Goal: Register for event/course

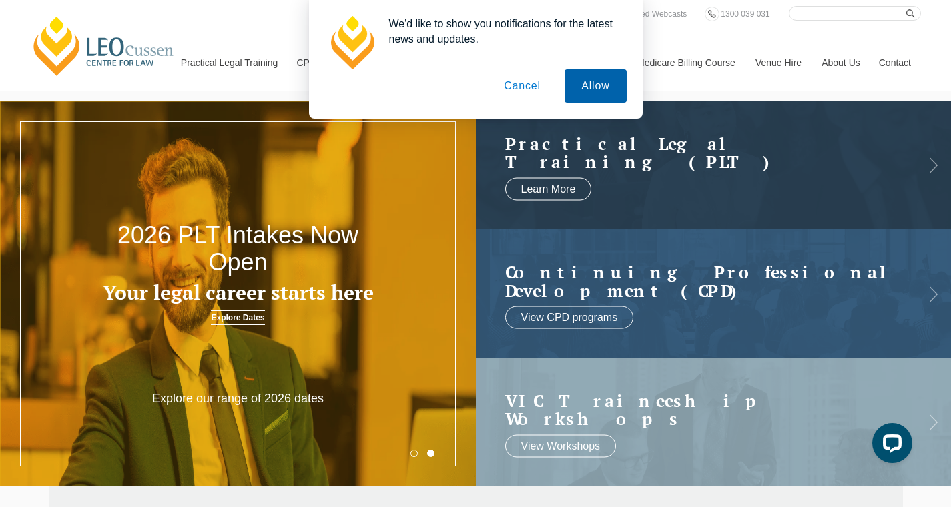
click at [572, 86] on button "Allow" at bounding box center [595, 85] width 61 height 33
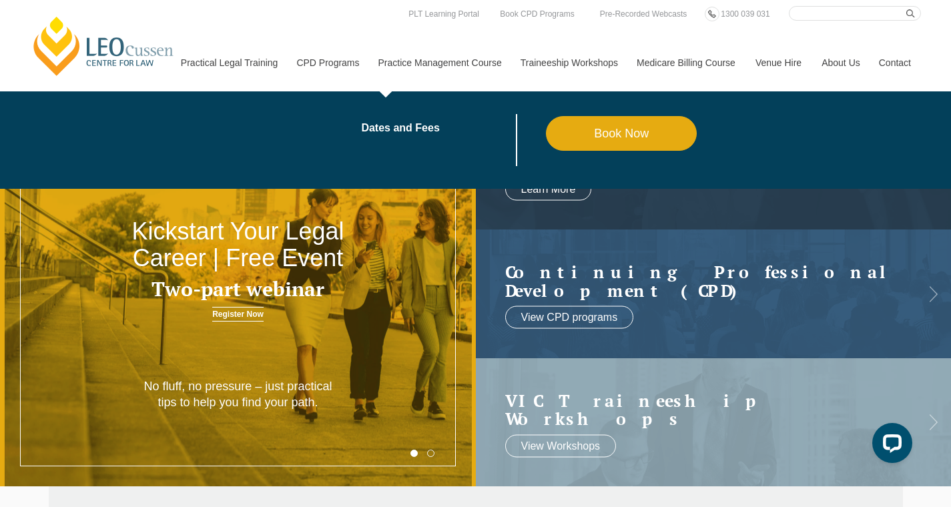
click at [432, 75] on link "Practice Management Course" at bounding box center [439, 62] width 142 height 57
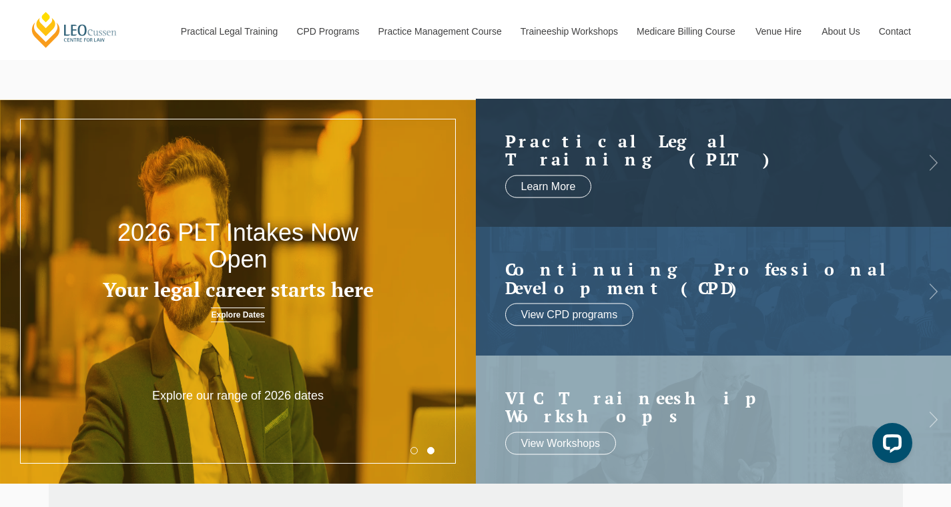
scroll to position [5, 0]
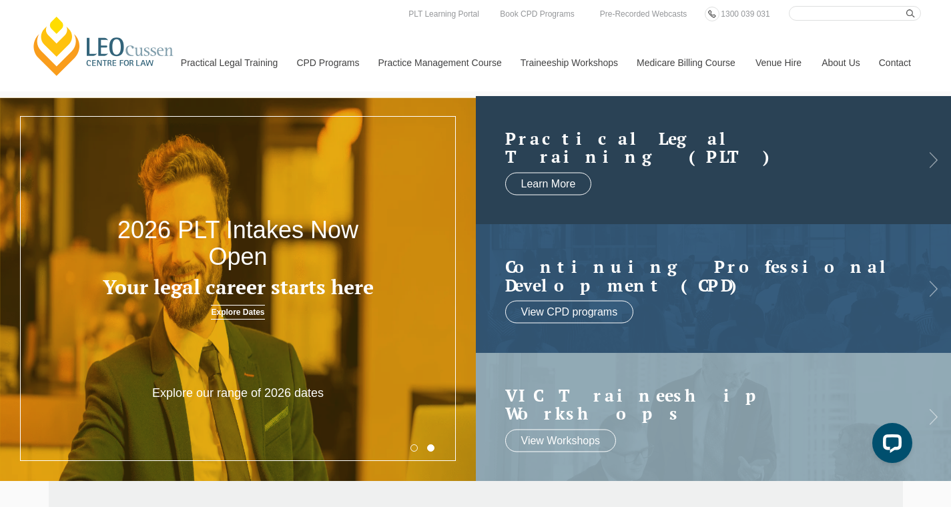
click at [627, 175] on link at bounding box center [714, 160] width 476 height 128
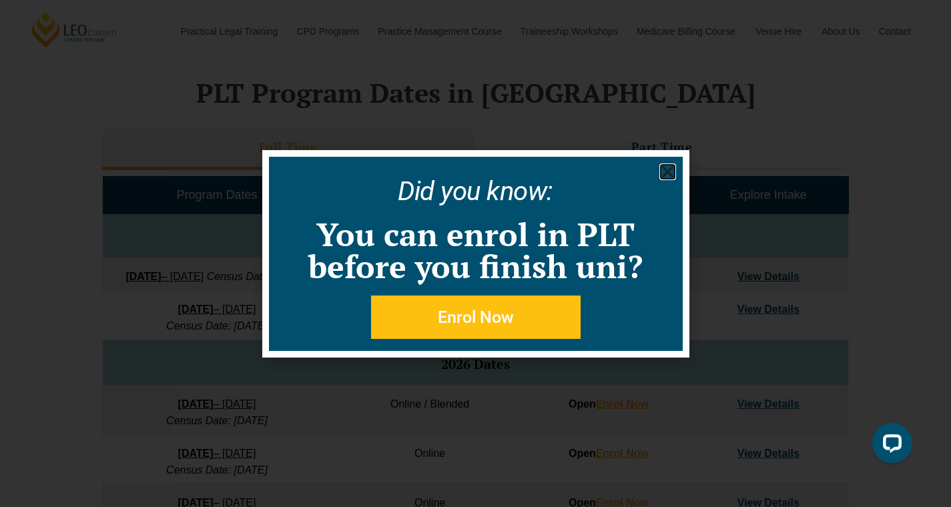
scroll to position [551, 0]
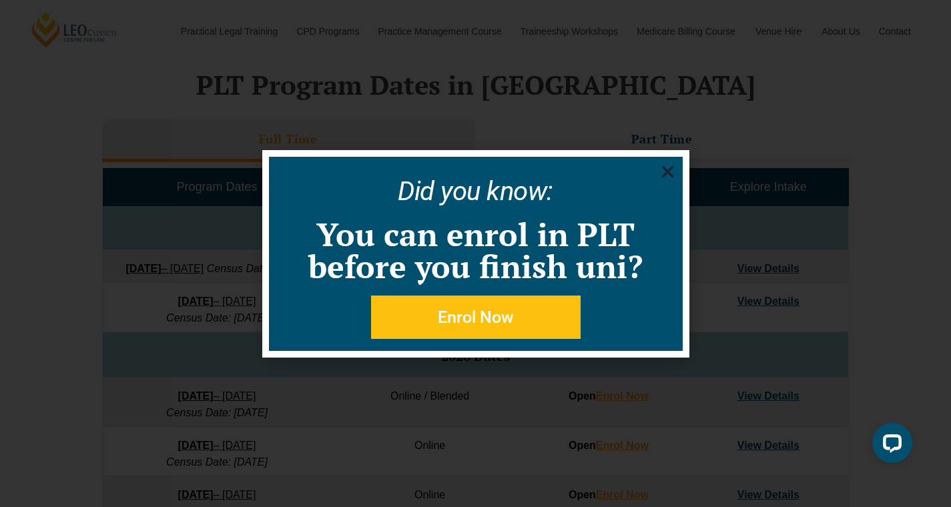
click at [669, 173] on use "Close" at bounding box center [667, 171] width 12 height 12
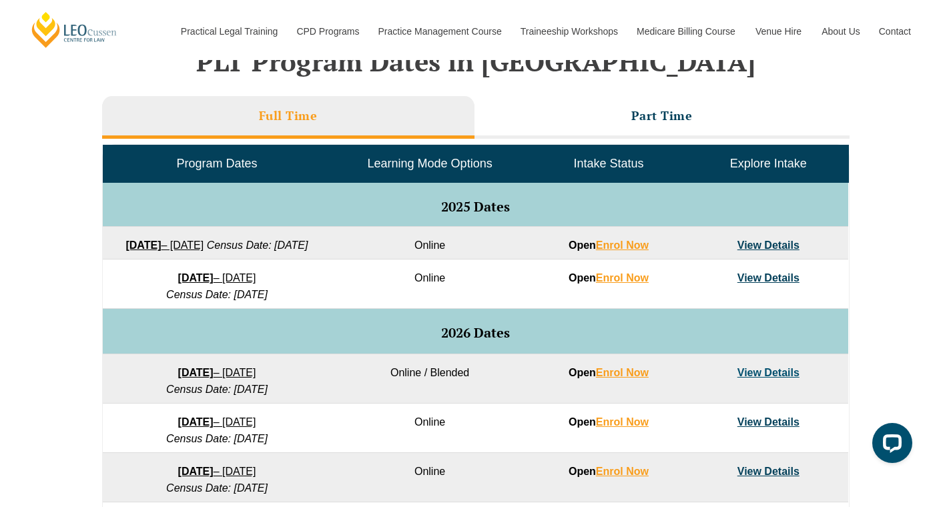
scroll to position [582, 0]
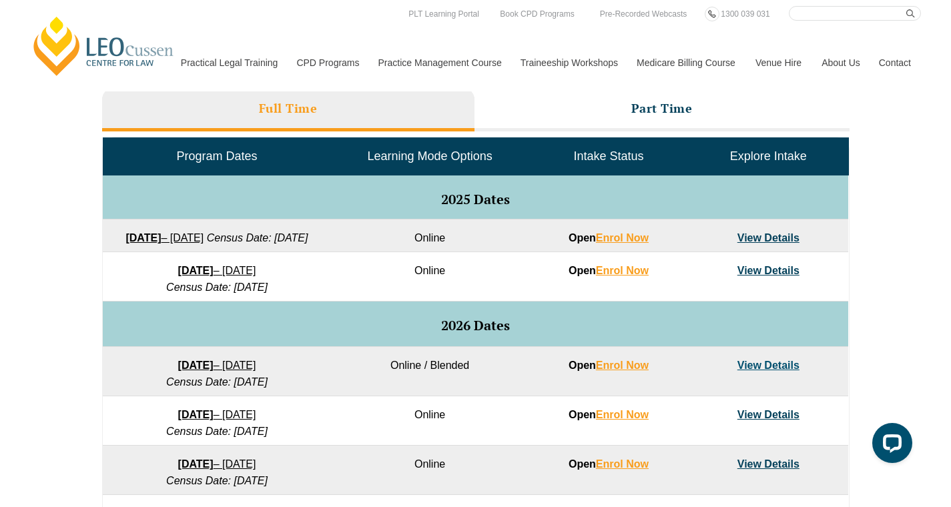
click at [775, 371] on link "View Details" at bounding box center [768, 365] width 62 height 11
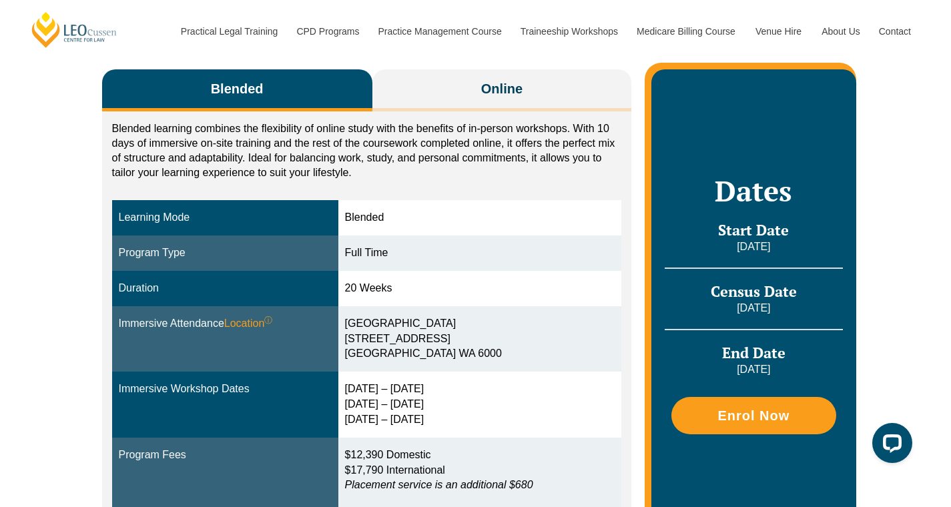
scroll to position [198, 0]
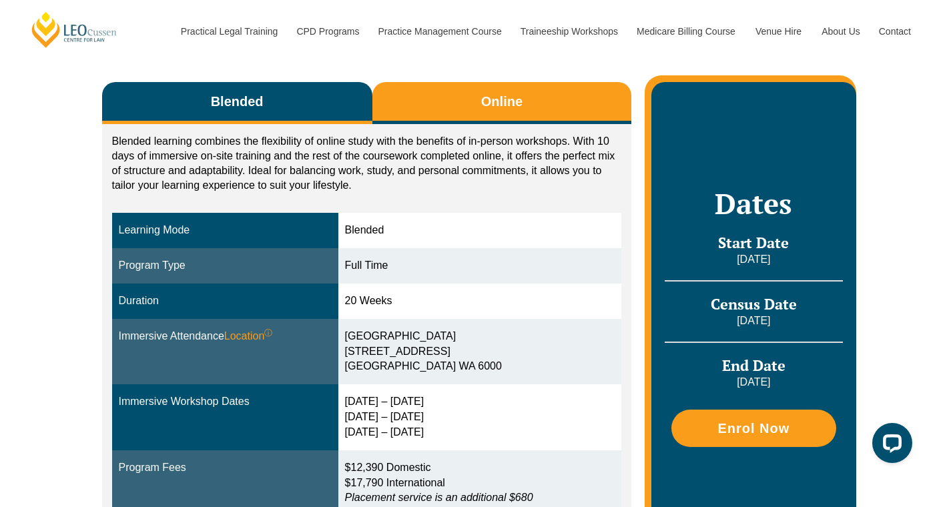
click at [477, 111] on button "Online" at bounding box center [502, 103] width 260 height 42
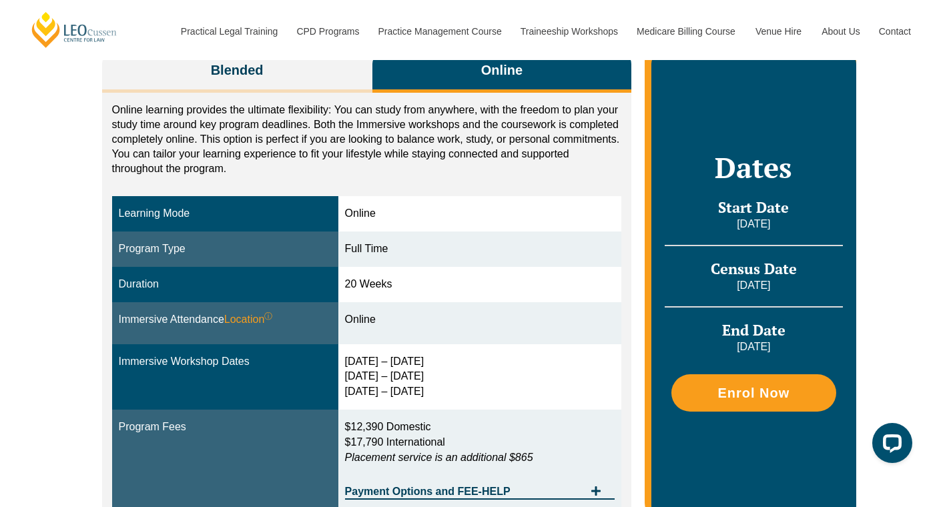
scroll to position [218, 0]
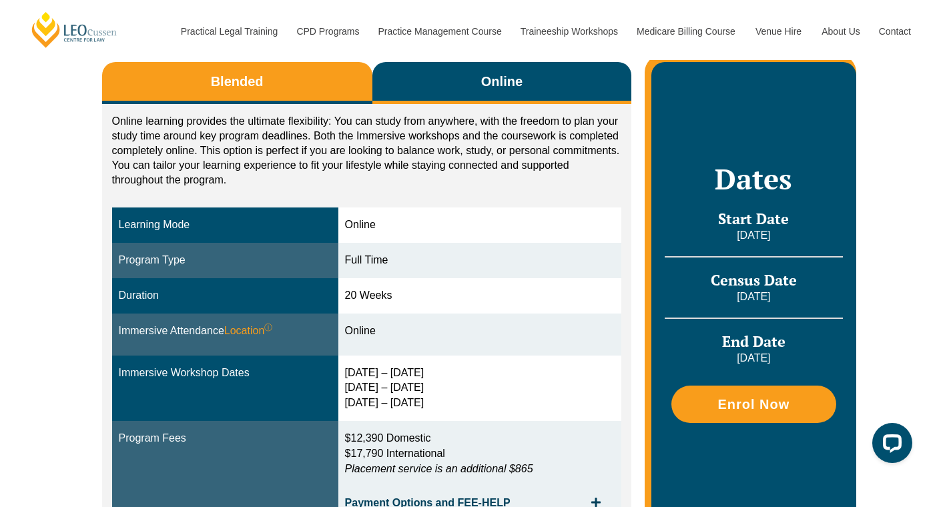
click at [269, 75] on button "Blended" at bounding box center [237, 83] width 270 height 42
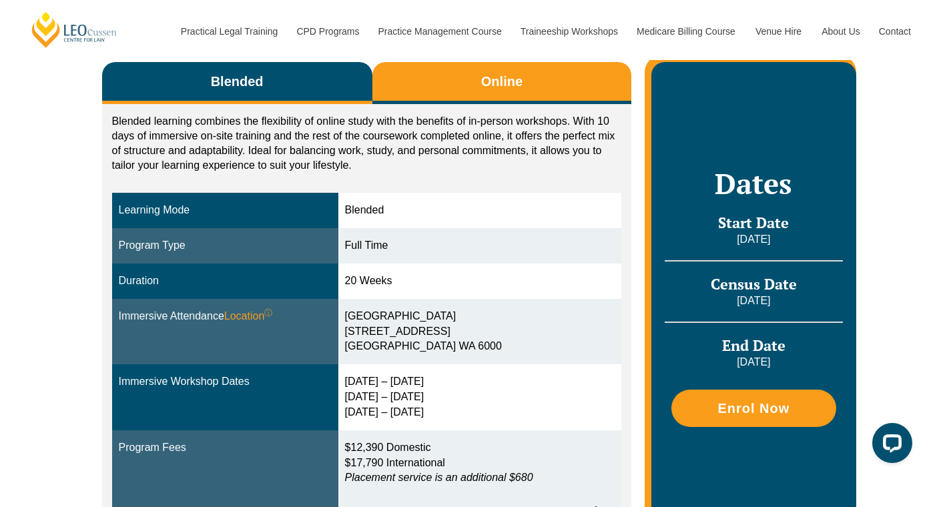
drag, startPoint x: 466, startPoint y: 75, endPoint x: 378, endPoint y: 70, distance: 88.2
click at [466, 75] on button "Online" at bounding box center [502, 83] width 260 height 42
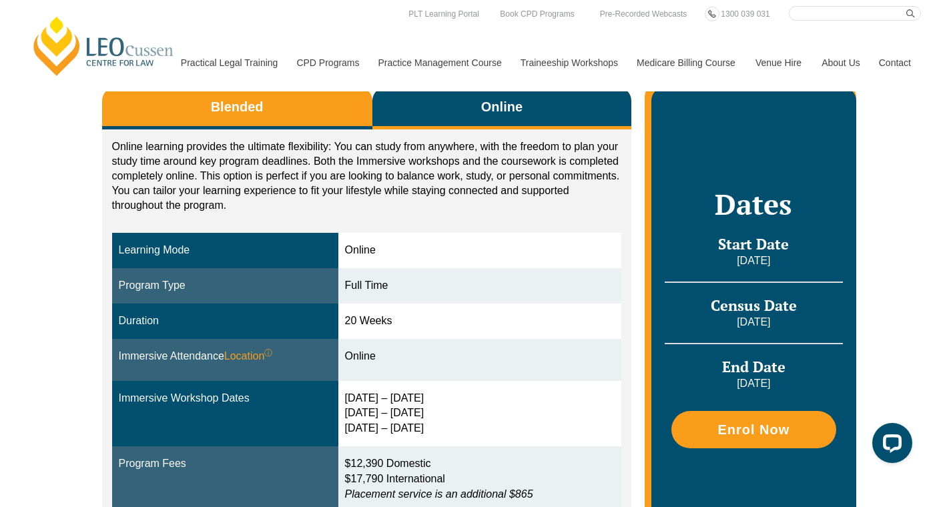
scroll to position [191, 0]
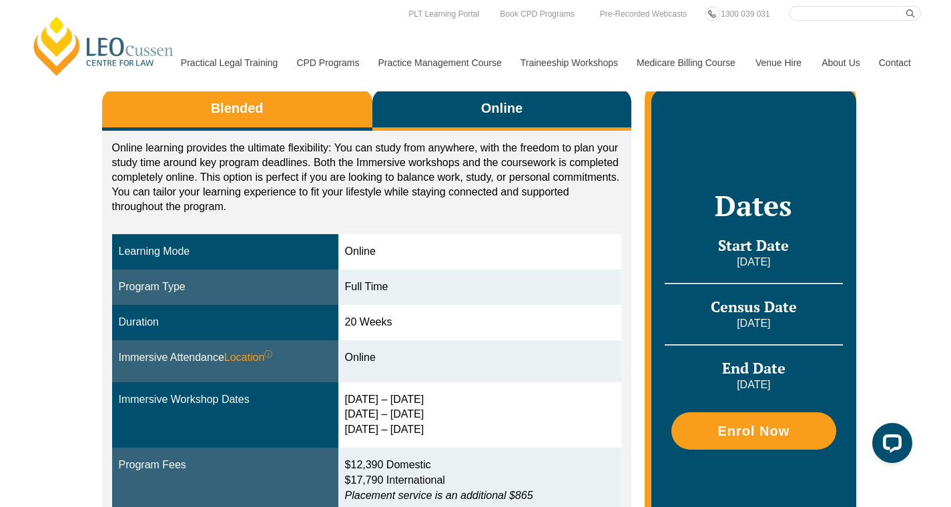
click at [220, 117] on span "Blended" at bounding box center [237, 108] width 53 height 19
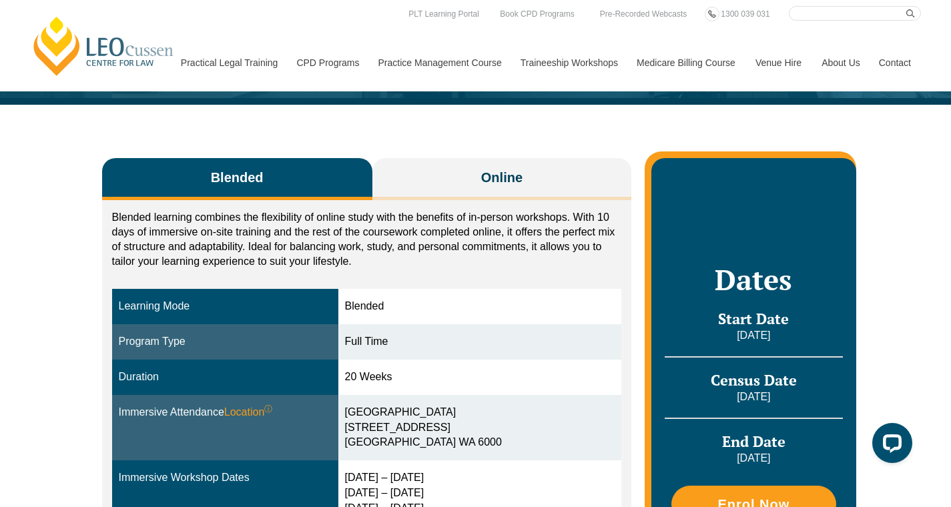
scroll to position [0, 0]
